Goal: Transaction & Acquisition: Purchase product/service

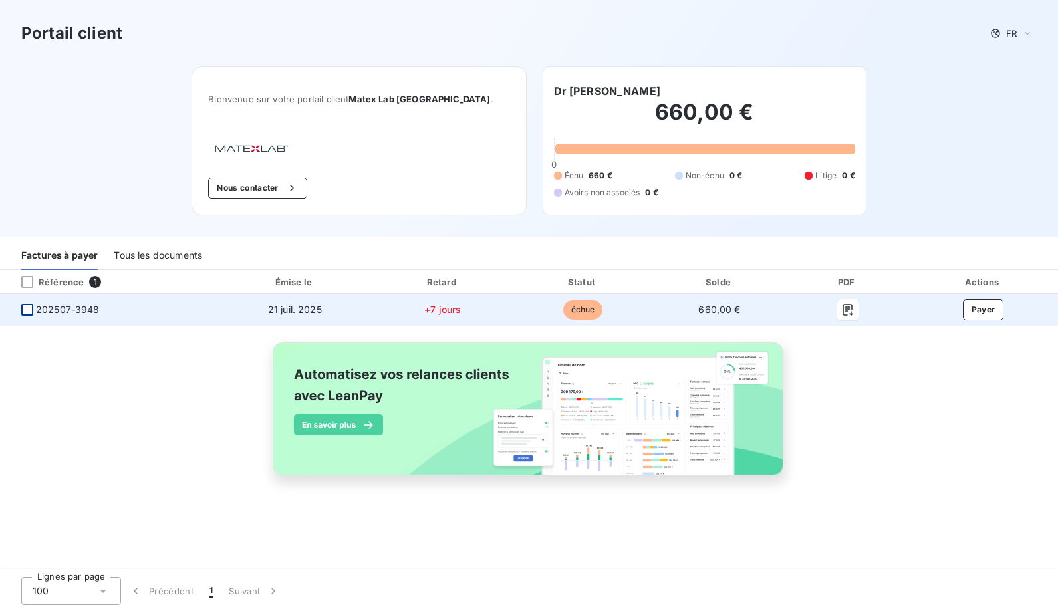
click at [29, 313] on div at bounding box center [27, 310] width 12 height 12
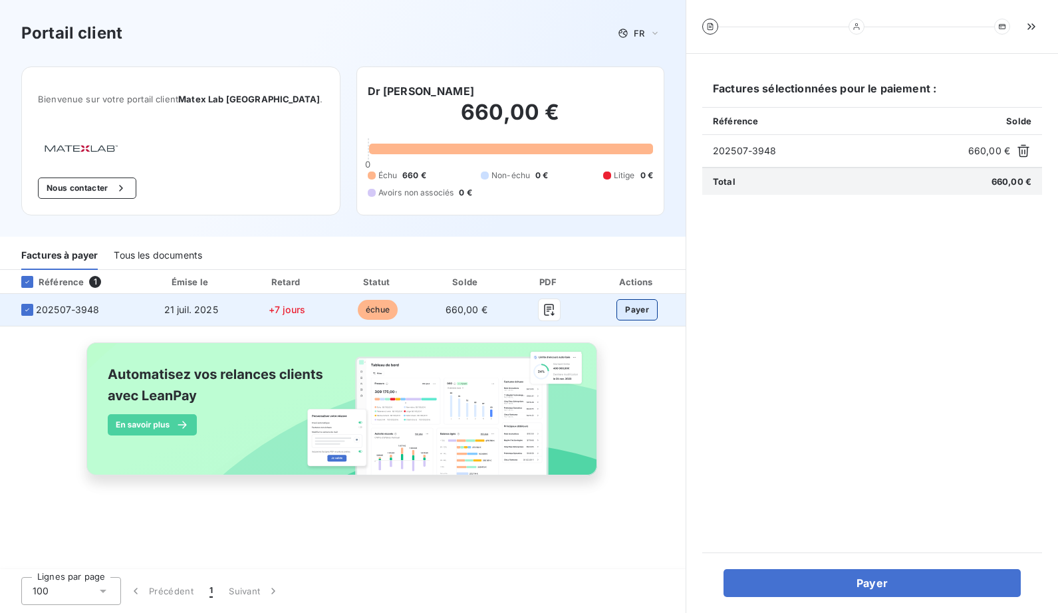
click at [633, 310] on button "Payer" at bounding box center [636, 309] width 41 height 21
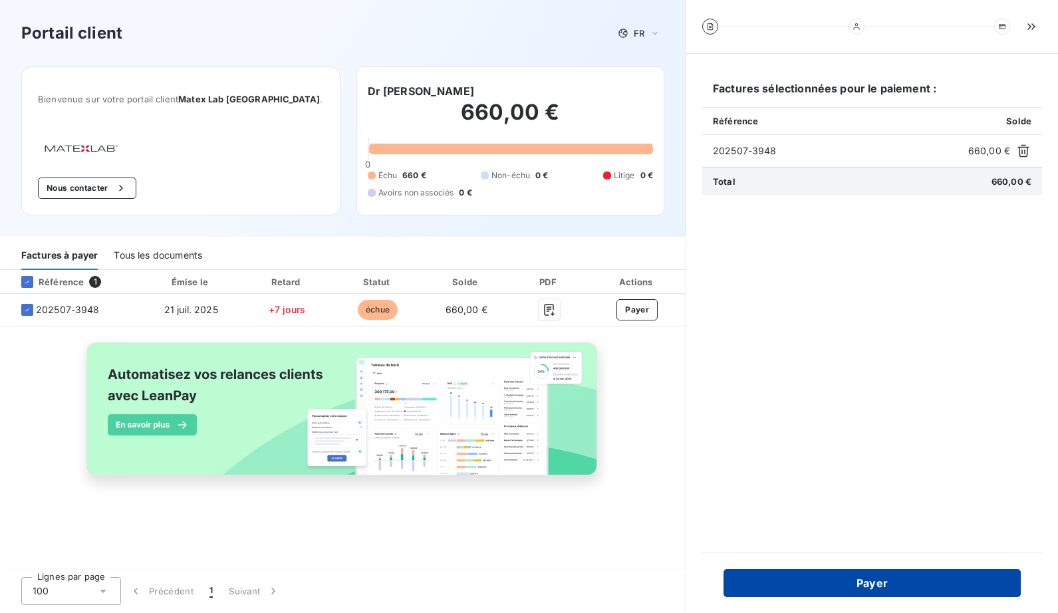
click at [817, 584] on button "Payer" at bounding box center [872, 583] width 297 height 28
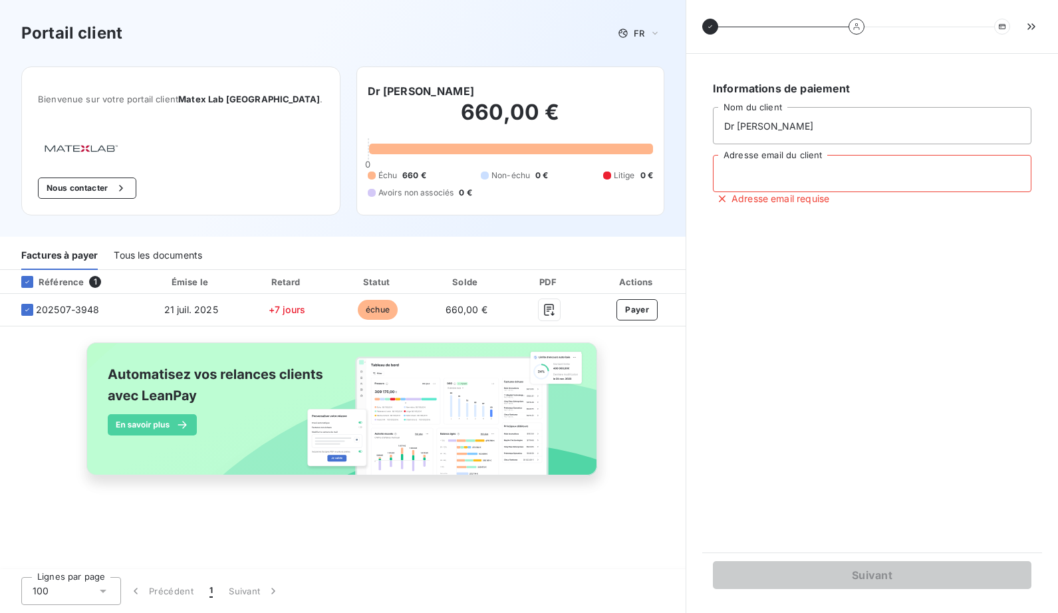
click at [799, 173] on input "Adresse email du client" at bounding box center [872, 173] width 319 height 37
type input "heraultbardin@gmail.com"
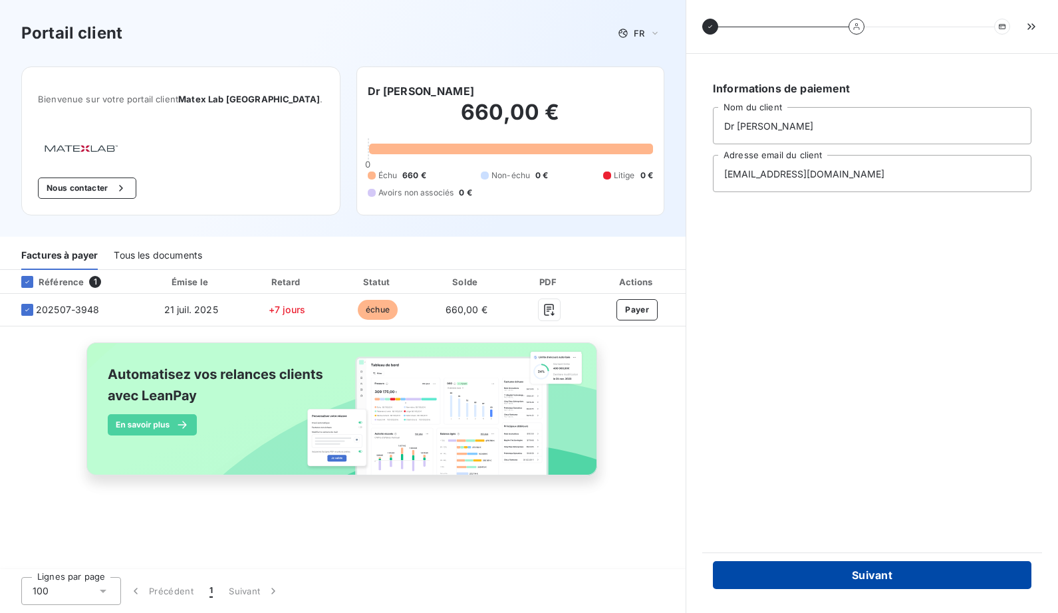
click at [837, 583] on button "Suivant" at bounding box center [872, 575] width 319 height 28
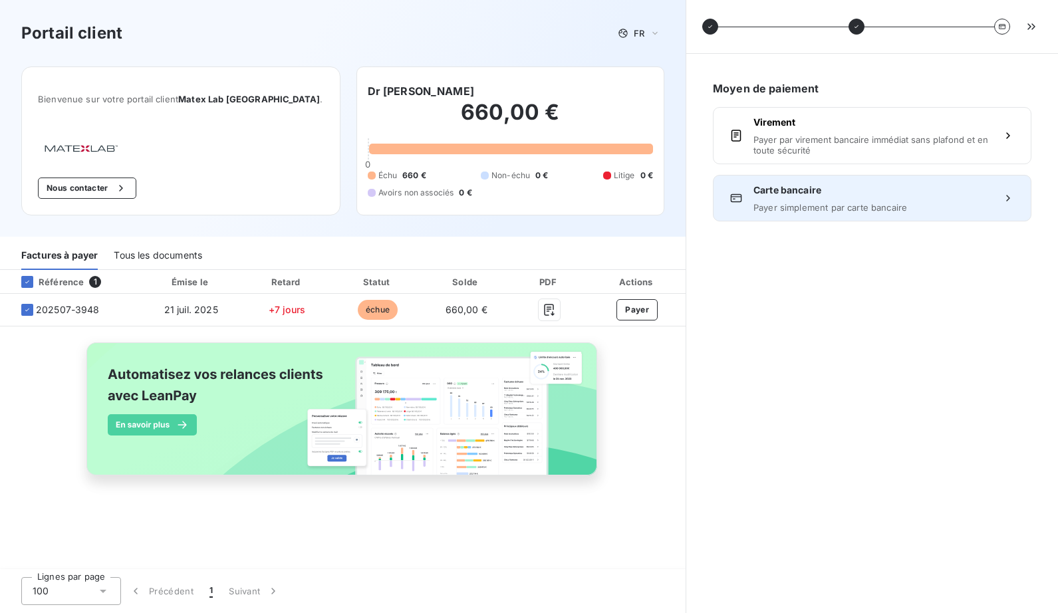
click at [789, 189] on span "Carte bancaire" at bounding box center [871, 190] width 237 height 13
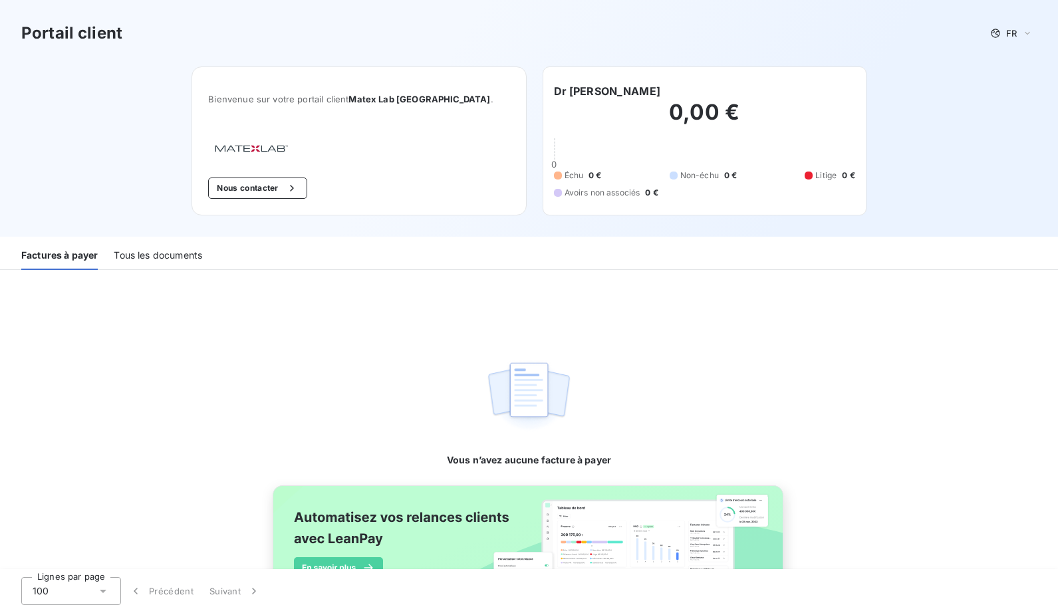
click at [143, 256] on div "Tous les documents" at bounding box center [158, 256] width 88 height 28
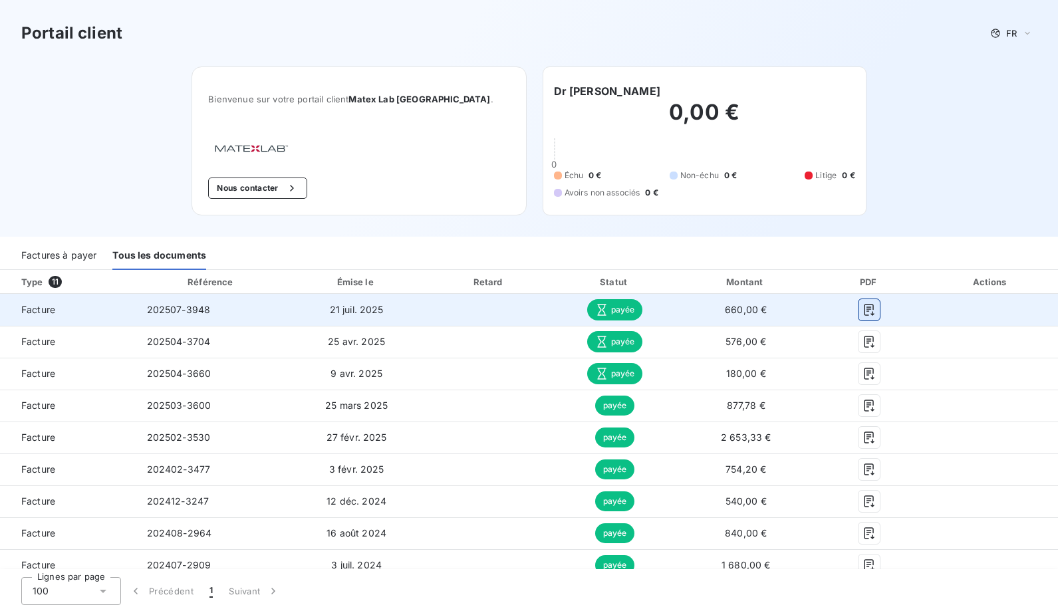
click at [863, 311] on icon "button" at bounding box center [869, 309] width 13 height 13
